Goal: Information Seeking & Learning: Learn about a topic

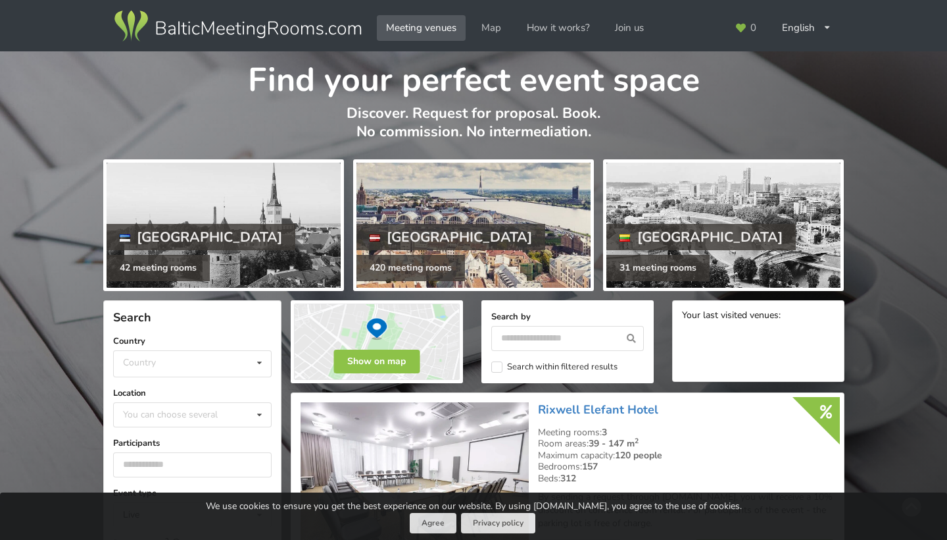
click at [461, 201] on div at bounding box center [474, 225] width 234 height 125
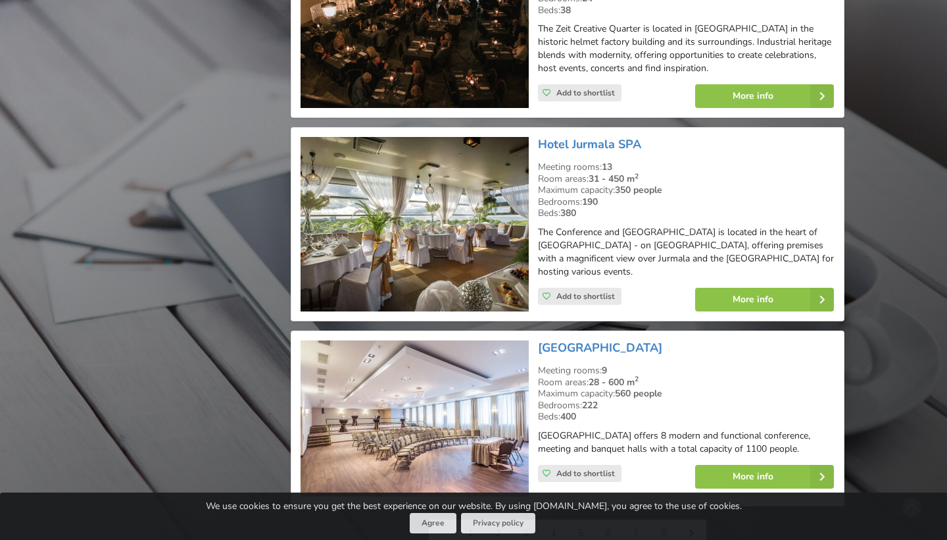
scroll to position [2817, 0]
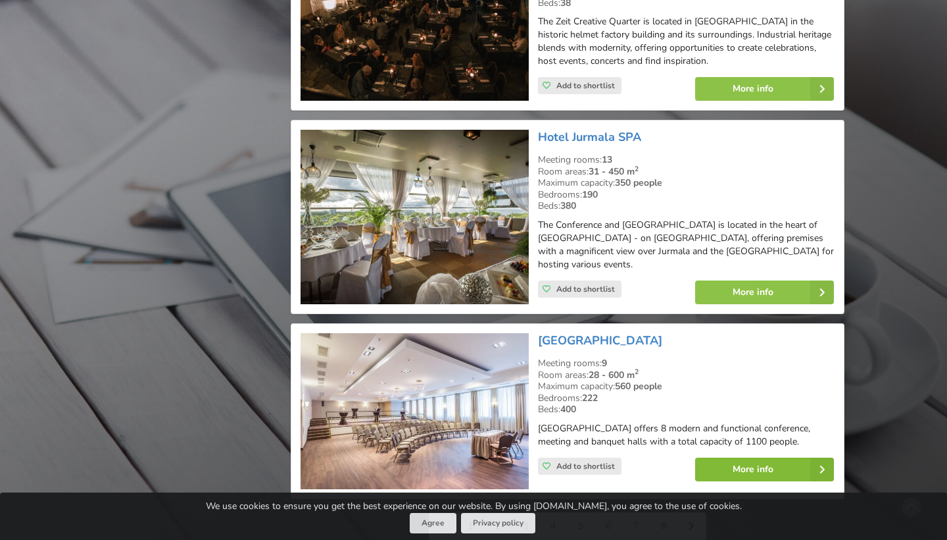
click at [728, 457] on link "More info" at bounding box center [764, 469] width 139 height 24
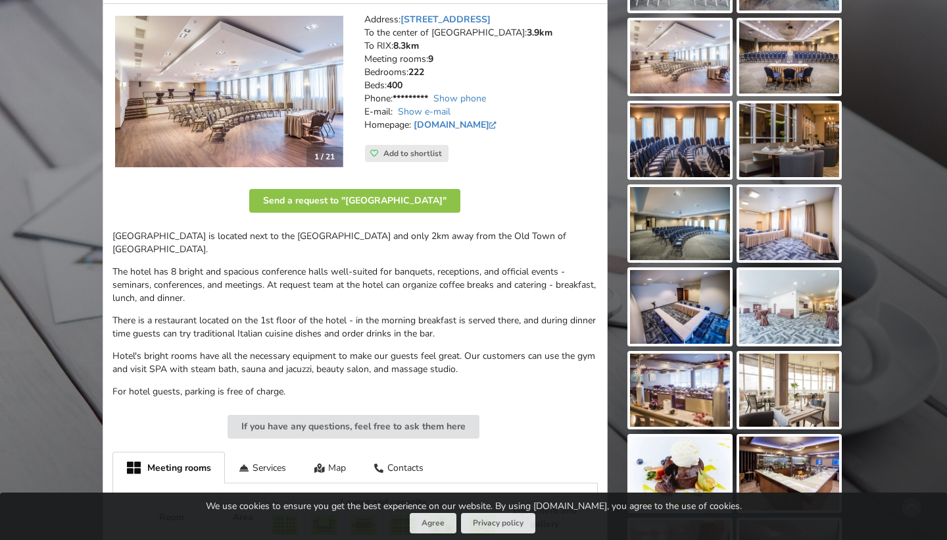
scroll to position [239, 0]
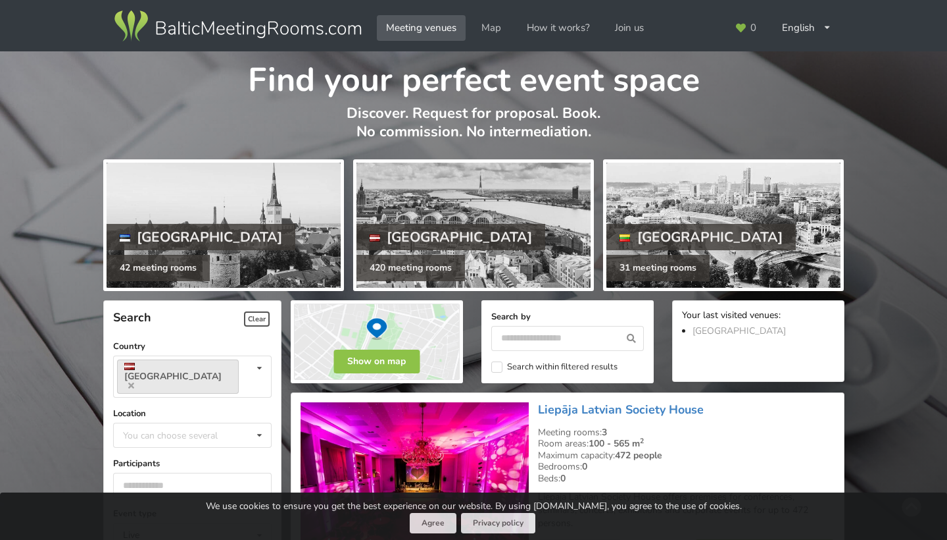
scroll to position [2817, 0]
